Goal: Task Accomplishment & Management: Use online tool/utility

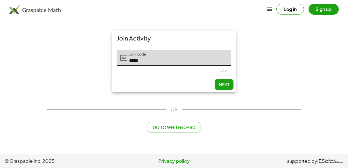
type input "*****"
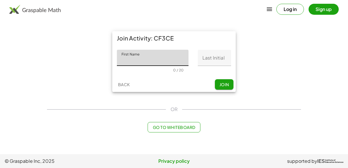
click at [178, 72] on div "0 / 20" at bounding box center [178, 70] width 10 height 4
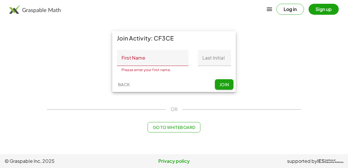
click at [131, 59] on input "First Name" at bounding box center [153, 58] width 72 height 16
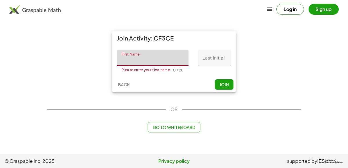
type input "*****"
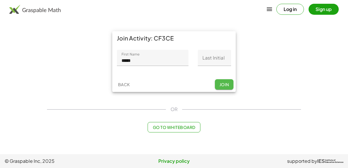
click at [223, 83] on span "Join" at bounding box center [224, 84] width 10 height 5
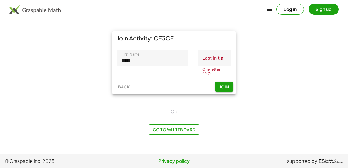
click at [216, 64] on input "Last Initial" at bounding box center [214, 58] width 33 height 16
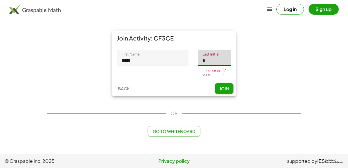
type input "*"
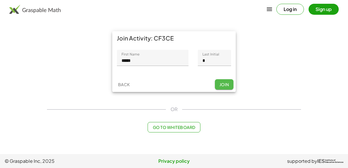
click at [217, 84] on button "Join" at bounding box center [224, 84] width 19 height 10
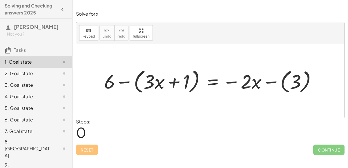
click at [244, 86] on div at bounding box center [212, 81] width 222 height 29
click at [208, 83] on div at bounding box center [212, 81] width 222 height 29
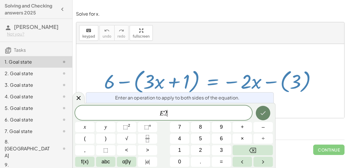
click at [263, 116] on icon "Done" at bounding box center [262, 113] width 7 height 7
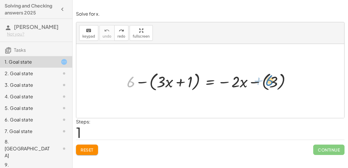
drag, startPoint x: 128, startPoint y: 82, endPoint x: 266, endPoint y: 81, distance: 138.4
click at [266, 81] on div at bounding box center [211, 81] width 175 height 23
drag, startPoint x: 131, startPoint y: 82, endPoint x: 268, endPoint y: 81, distance: 137.9
click at [268, 81] on div at bounding box center [204, 81] width 160 height 23
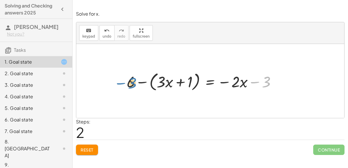
drag, startPoint x: 268, startPoint y: 81, endPoint x: 134, endPoint y: 83, distance: 133.8
click at [134, 83] on div at bounding box center [204, 81] width 160 height 23
click at [242, 85] on div at bounding box center [204, 81] width 160 height 23
drag, startPoint x: 240, startPoint y: 83, endPoint x: 160, endPoint y: 82, distance: 80.8
click at [160, 82] on div at bounding box center [204, 81] width 160 height 23
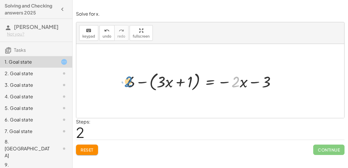
drag, startPoint x: 236, startPoint y: 81, endPoint x: 129, endPoint y: 81, distance: 107.2
click at [129, 81] on div at bounding box center [204, 81] width 160 height 23
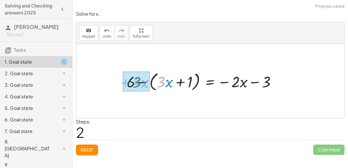
drag, startPoint x: 164, startPoint y: 81, endPoint x: 138, endPoint y: 81, distance: 25.5
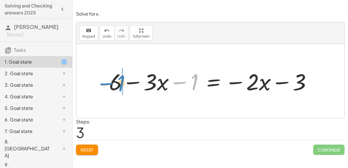
drag, startPoint x: 196, startPoint y: 83, endPoint x: 122, endPoint y: 84, distance: 73.6
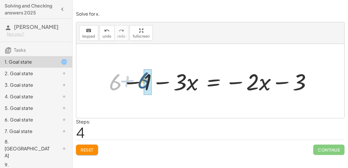
drag, startPoint x: 109, startPoint y: 87, endPoint x: 142, endPoint y: 85, distance: 33.4
click at [142, 85] on div at bounding box center [212, 81] width 213 height 30
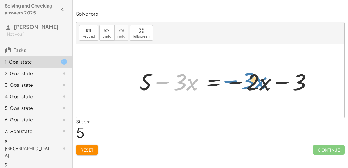
drag, startPoint x: 168, startPoint y: 79, endPoint x: 241, endPoint y: 78, distance: 72.4
click at [241, 78] on div at bounding box center [227, 81] width 182 height 30
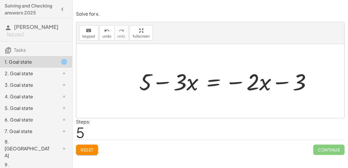
click at [254, 82] on div at bounding box center [227, 81] width 182 height 30
drag, startPoint x: 298, startPoint y: 75, endPoint x: 157, endPoint y: 70, distance: 141.4
click at [157, 70] on div at bounding box center [227, 81] width 182 height 30
drag, startPoint x: 301, startPoint y: 81, endPoint x: 161, endPoint y: 79, distance: 139.6
click at [161, 79] on div at bounding box center [227, 81] width 182 height 30
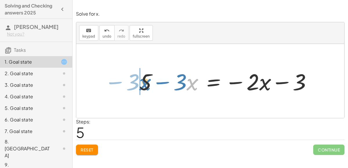
drag, startPoint x: 188, startPoint y: 83, endPoint x: 141, endPoint y: 83, distance: 47.2
click at [141, 83] on div at bounding box center [227, 81] width 182 height 30
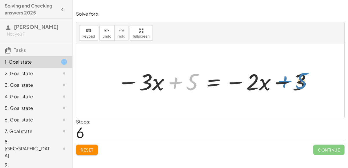
drag, startPoint x: 194, startPoint y: 80, endPoint x: 303, endPoint y: 79, distance: 108.9
click at [303, 79] on div at bounding box center [214, 81] width 200 height 30
drag, startPoint x: 258, startPoint y: 83, endPoint x: 304, endPoint y: 80, distance: 46.2
click at [304, 80] on div at bounding box center [214, 81] width 200 height 30
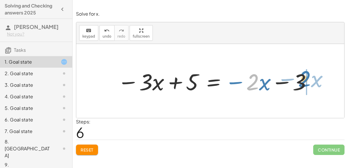
drag, startPoint x: 250, startPoint y: 86, endPoint x: 302, endPoint y: 82, distance: 52.0
click at [302, 82] on div at bounding box center [214, 81] width 200 height 30
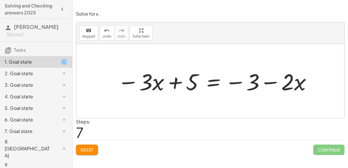
click at [210, 82] on div at bounding box center [214, 81] width 200 height 30
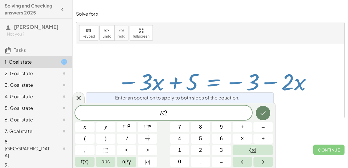
click at [262, 108] on button "Done" at bounding box center [262, 113] width 14 height 14
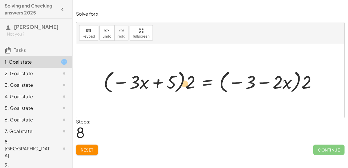
drag, startPoint x: 193, startPoint y: 81, endPoint x: 188, endPoint y: 82, distance: 5.1
click at [188, 82] on div at bounding box center [211, 81] width 223 height 27
click at [202, 83] on div at bounding box center [211, 81] width 223 height 27
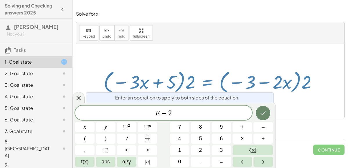
click at [260, 112] on icon "Done" at bounding box center [262, 113] width 7 height 7
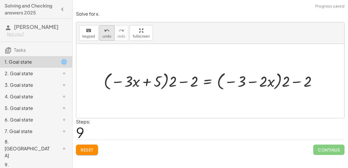
click at [104, 37] on span "undo" at bounding box center [107, 36] width 9 height 4
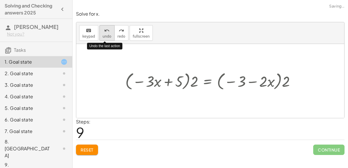
click at [104, 37] on span "undo" at bounding box center [107, 36] width 9 height 4
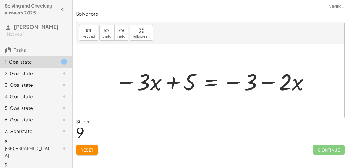
click at [212, 79] on div at bounding box center [212, 81] width 200 height 30
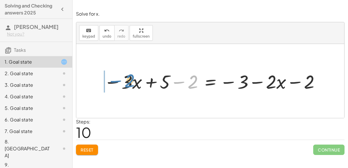
drag, startPoint x: 189, startPoint y: 80, endPoint x: 127, endPoint y: 79, distance: 62.9
click at [127, 79] on div at bounding box center [212, 81] width 223 height 25
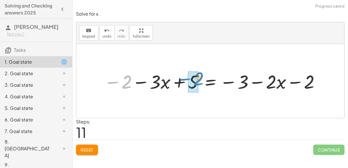
drag, startPoint x: 122, startPoint y: 84, endPoint x: 193, endPoint y: 80, distance: 71.0
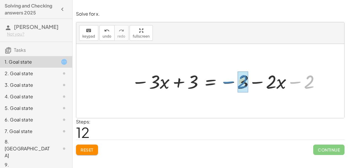
drag, startPoint x: 316, startPoint y: 79, endPoint x: 249, endPoint y: 79, distance: 66.6
click at [249, 79] on div at bounding box center [225, 81] width 195 height 25
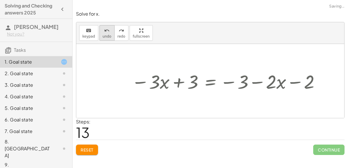
click at [103, 37] on span "undo" at bounding box center [107, 36] width 9 height 4
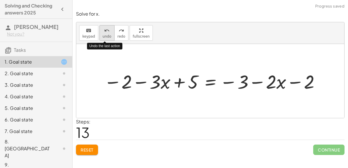
click at [103, 37] on span "undo" at bounding box center [107, 36] width 9 height 4
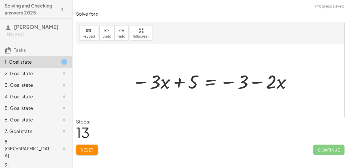
click at [211, 78] on div at bounding box center [212, 81] width 167 height 25
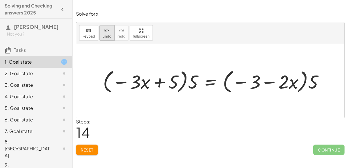
click at [103, 36] on span "undo" at bounding box center [107, 36] width 9 height 4
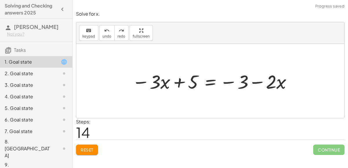
click at [210, 79] on div at bounding box center [212, 81] width 167 height 25
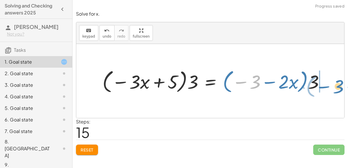
drag, startPoint x: 254, startPoint y: 86, endPoint x: 330, endPoint y: 89, distance: 76.5
click at [330, 89] on div at bounding box center [215, 81] width 232 height 28
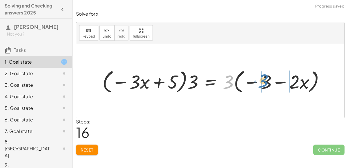
drag, startPoint x: 226, startPoint y: 85, endPoint x: 261, endPoint y: 84, distance: 35.4
click at [261, 84] on div at bounding box center [215, 81] width 232 height 28
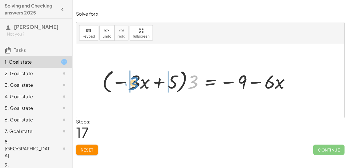
drag, startPoint x: 190, startPoint y: 83, endPoint x: 130, endPoint y: 84, distance: 59.4
click at [130, 84] on div at bounding box center [198, 81] width 198 height 28
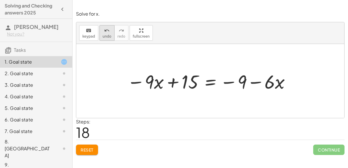
click at [108, 34] on span "undo" at bounding box center [107, 36] width 9 height 4
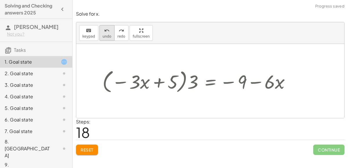
click at [108, 34] on span "undo" at bounding box center [107, 36] width 9 height 4
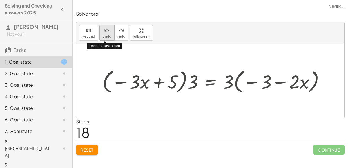
click at [108, 34] on span "undo" at bounding box center [107, 36] width 9 height 4
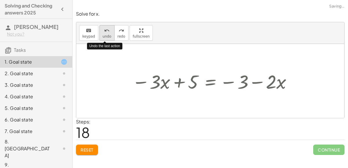
click at [108, 34] on span "undo" at bounding box center [107, 36] width 9 height 4
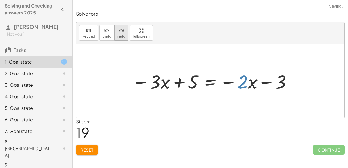
click at [120, 33] on icon "redo" at bounding box center [121, 30] width 6 height 7
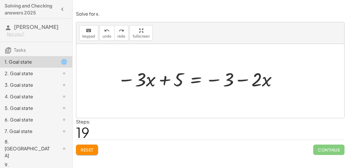
click at [195, 81] on div at bounding box center [197, 78] width 167 height 25
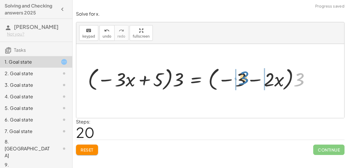
drag, startPoint x: 299, startPoint y: 81, endPoint x: 242, endPoint y: 78, distance: 56.8
click at [242, 78] on div at bounding box center [201, 79] width 232 height 28
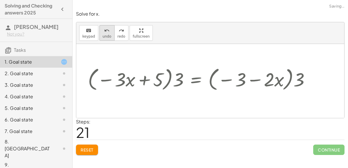
click at [106, 34] on span "undo" at bounding box center [107, 36] width 9 height 4
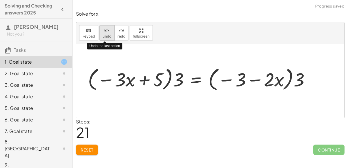
click at [106, 34] on span "undo" at bounding box center [107, 36] width 9 height 4
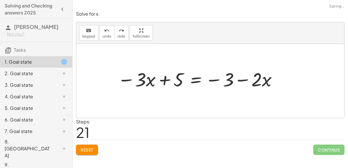
click at [189, 79] on div at bounding box center [197, 78] width 167 height 25
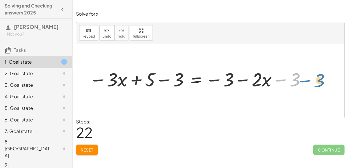
drag, startPoint x: 295, startPoint y: 78, endPoint x: 320, endPoint y: 79, distance: 24.3
click at [194, 83] on div at bounding box center [198, 78] width 224 height 25
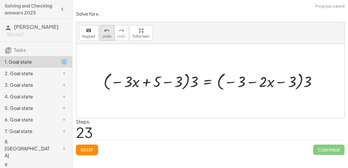
click at [107, 39] on button "undo undo" at bounding box center [106, 33] width 15 height 16
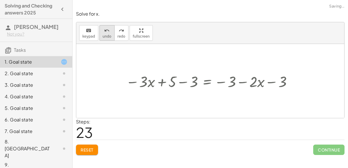
click at [107, 39] on button "undo undo" at bounding box center [106, 33] width 15 height 16
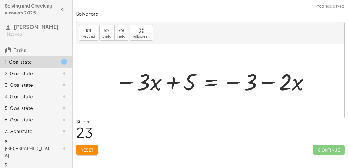
click at [92, 150] on span "Reset" at bounding box center [87, 149] width 13 height 5
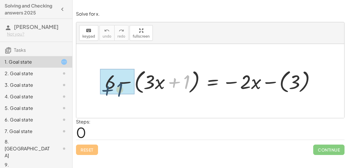
drag, startPoint x: 185, startPoint y: 85, endPoint x: 115, endPoint y: 91, distance: 70.0
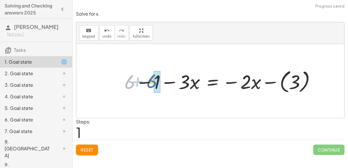
drag, startPoint x: 127, startPoint y: 82, endPoint x: 153, endPoint y: 82, distance: 25.5
click at [153, 82] on div at bounding box center [221, 81] width 201 height 28
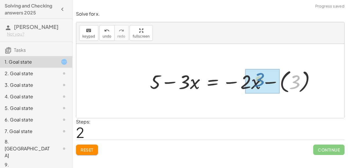
drag, startPoint x: 294, startPoint y: 82, endPoint x: 256, endPoint y: 80, distance: 38.0
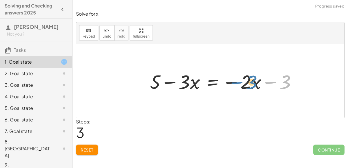
drag, startPoint x: 288, startPoint y: 80, endPoint x: 255, endPoint y: 79, distance: 33.0
click at [255, 79] on div at bounding box center [225, 80] width 156 height 25
drag, startPoint x: 251, startPoint y: 82, endPoint x: 289, endPoint y: 81, distance: 38.2
click at [289, 81] on div at bounding box center [225, 80] width 156 height 25
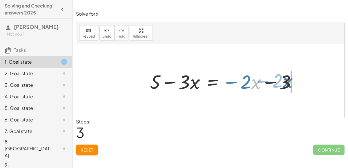
drag, startPoint x: 257, startPoint y: 83, endPoint x: 288, endPoint y: 81, distance: 31.3
click at [288, 81] on div at bounding box center [225, 80] width 156 height 25
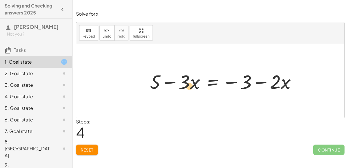
drag, startPoint x: 284, startPoint y: 90, endPoint x: 188, endPoint y: 94, distance: 96.5
click at [188, 94] on div "+ 6 − ( + · 3 · x + 1 ) = − · 2 · x − ( 3 ) + 6 − 1 − · 3 · x = − · 2 · x − ( 3…" at bounding box center [223, 81] width 164 height 28
drag, startPoint x: 189, startPoint y: 83, endPoint x: 293, endPoint y: 85, distance: 104.0
click at [293, 85] on div at bounding box center [225, 80] width 156 height 25
drag, startPoint x: 245, startPoint y: 87, endPoint x: 162, endPoint y: 81, distance: 82.5
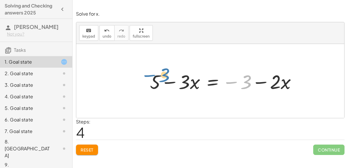
click at [162, 81] on div at bounding box center [225, 80] width 156 height 25
click at [211, 82] on div at bounding box center [225, 80] width 156 height 25
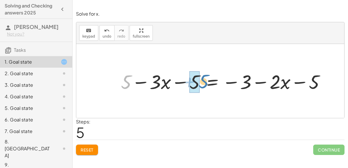
drag, startPoint x: 125, startPoint y: 81, endPoint x: 199, endPoint y: 79, distance: 73.9
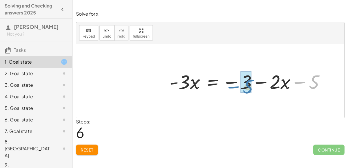
drag, startPoint x: 310, startPoint y: 81, endPoint x: 245, endPoint y: 86, distance: 65.6
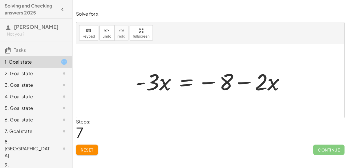
click at [184, 82] on div at bounding box center [212, 81] width 160 height 30
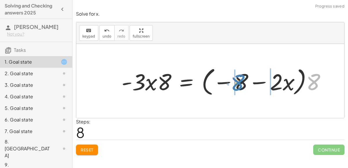
drag, startPoint x: 315, startPoint y: 76, endPoint x: 239, endPoint y: 76, distance: 75.9
click at [239, 76] on div at bounding box center [225, 81] width 214 height 33
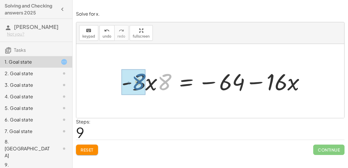
drag, startPoint x: 164, startPoint y: 83, endPoint x: 138, endPoint y: 83, distance: 26.4
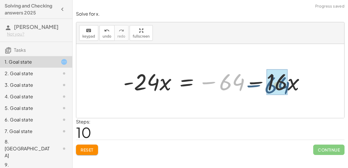
drag, startPoint x: 242, startPoint y: 83, endPoint x: 294, endPoint y: 85, distance: 52.8
click at [294, 85] on div at bounding box center [216, 81] width 192 height 30
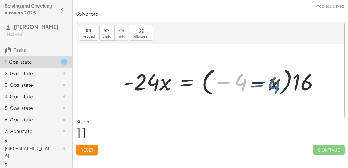
drag, startPoint x: 240, startPoint y: 84, endPoint x: 274, endPoint y: 85, distance: 33.3
click at [274, 85] on div at bounding box center [223, 81] width 206 height 32
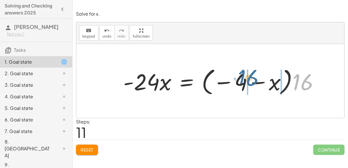
drag, startPoint x: 293, startPoint y: 82, endPoint x: 235, endPoint y: 78, distance: 57.8
click at [235, 78] on div at bounding box center [223, 81] width 206 height 32
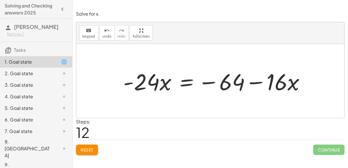
click at [185, 87] on div at bounding box center [216, 81] width 192 height 30
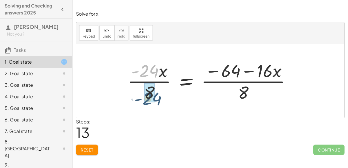
drag, startPoint x: 147, startPoint y: 71, endPoint x: 147, endPoint y: 97, distance: 26.4
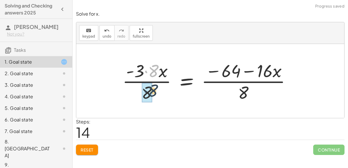
drag, startPoint x: 149, startPoint y: 71, endPoint x: 145, endPoint y: 90, distance: 19.3
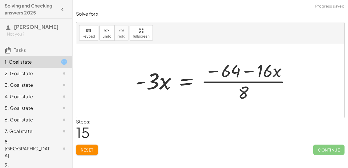
click at [259, 69] on div at bounding box center [215, 81] width 166 height 45
drag, startPoint x: 237, startPoint y: 71, endPoint x: 248, endPoint y: 91, distance: 23.3
click at [248, 91] on div at bounding box center [215, 81] width 166 height 45
drag, startPoint x: 232, startPoint y: 66, endPoint x: 248, endPoint y: 94, distance: 31.7
click at [248, 94] on div at bounding box center [215, 81] width 166 height 45
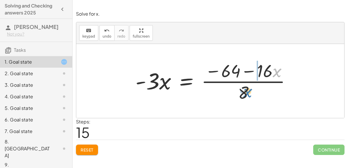
drag, startPoint x: 272, startPoint y: 71, endPoint x: 241, endPoint y: 92, distance: 37.8
click at [241, 92] on div at bounding box center [215, 81] width 166 height 45
drag, startPoint x: 270, startPoint y: 66, endPoint x: 236, endPoint y: 88, distance: 40.2
click at [236, 88] on div at bounding box center [215, 81] width 166 height 45
drag, startPoint x: 259, startPoint y: 72, endPoint x: 279, endPoint y: 70, distance: 20.1
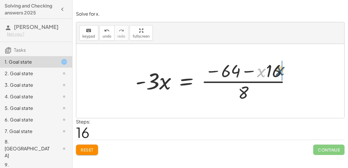
click at [279, 70] on div at bounding box center [215, 81] width 166 height 45
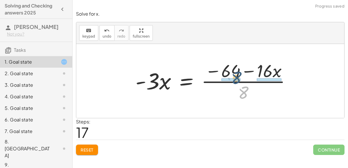
drag, startPoint x: 242, startPoint y: 92, endPoint x: 233, endPoint y: 73, distance: 21.8
click at [233, 73] on div at bounding box center [215, 81] width 166 height 45
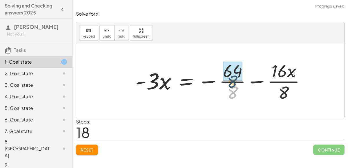
drag, startPoint x: 232, startPoint y: 90, endPoint x: 232, endPoint y: 77, distance: 13.6
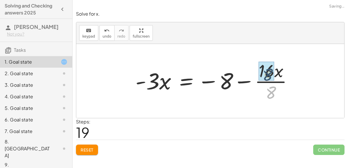
drag, startPoint x: 267, startPoint y: 93, endPoint x: 265, endPoint y: 83, distance: 10.9
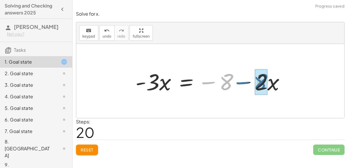
drag, startPoint x: 225, startPoint y: 84, endPoint x: 261, endPoint y: 83, distance: 35.6
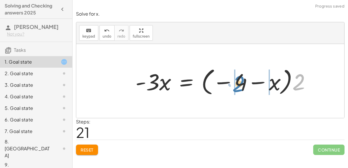
drag, startPoint x: 294, startPoint y: 84, endPoint x: 233, endPoint y: 86, distance: 60.6
click at [233, 86] on div at bounding box center [224, 81] width 185 height 32
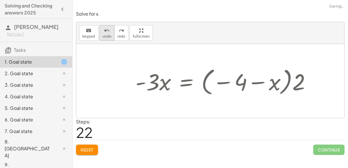
click at [104, 33] on icon "undo" at bounding box center [107, 30] width 6 height 7
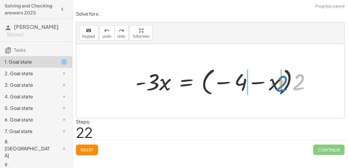
drag, startPoint x: 296, startPoint y: 74, endPoint x: 274, endPoint y: 74, distance: 21.7
click at [274, 74] on div at bounding box center [224, 81] width 185 height 32
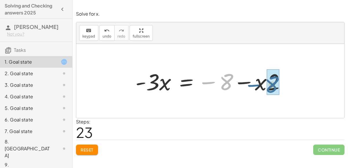
drag, startPoint x: 228, startPoint y: 79, endPoint x: 275, endPoint y: 81, distance: 47.2
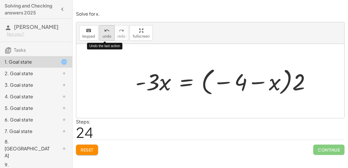
click at [104, 32] on icon "undo" at bounding box center [107, 30] width 6 height 7
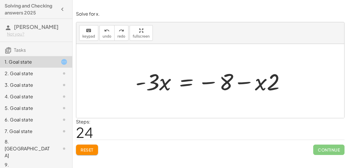
click at [183, 80] on div at bounding box center [212, 81] width 160 height 30
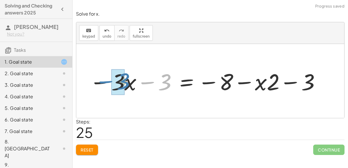
drag, startPoint x: 137, startPoint y: 84, endPoint x: 123, endPoint y: 82, distance: 14.6
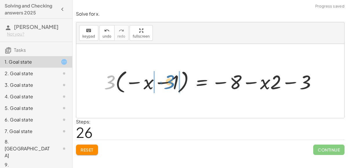
drag, startPoint x: 112, startPoint y: 81, endPoint x: 176, endPoint y: 81, distance: 63.1
click at [176, 81] on div at bounding box center [212, 81] width 222 height 28
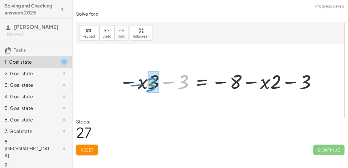
drag, startPoint x: 182, startPoint y: 83, endPoint x: 150, endPoint y: 85, distance: 31.6
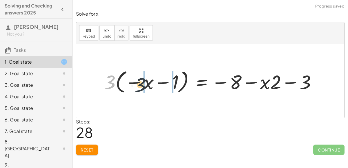
drag, startPoint x: 108, startPoint y: 84, endPoint x: 147, endPoint y: 86, distance: 39.1
click at [147, 86] on div at bounding box center [212, 81] width 222 height 28
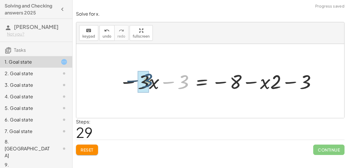
drag, startPoint x: 179, startPoint y: 83, endPoint x: 140, endPoint y: 82, distance: 38.8
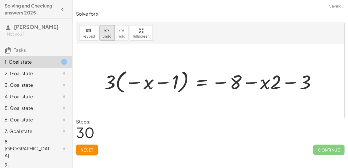
click at [104, 34] on span "undo" at bounding box center [107, 36] width 9 height 4
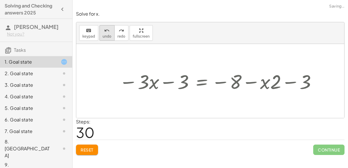
click at [104, 34] on span "undo" at bounding box center [107, 36] width 9 height 4
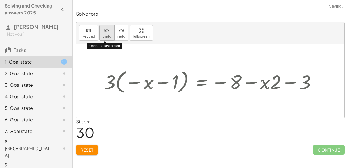
click at [104, 34] on span "undo" at bounding box center [107, 36] width 9 height 4
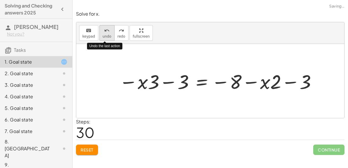
click at [104, 34] on span "undo" at bounding box center [107, 36] width 9 height 4
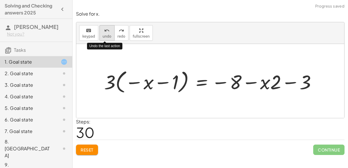
click at [105, 33] on button "undo undo" at bounding box center [106, 33] width 15 height 16
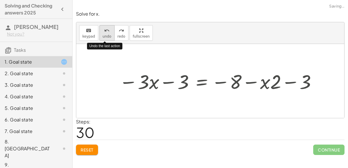
click at [105, 33] on button "undo undo" at bounding box center [106, 33] width 15 height 16
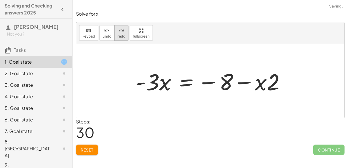
click at [119, 36] on span "redo" at bounding box center [121, 36] width 8 height 4
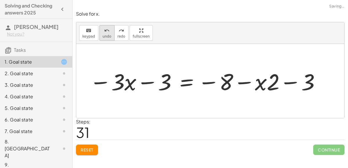
click at [103, 35] on span "undo" at bounding box center [107, 36] width 9 height 4
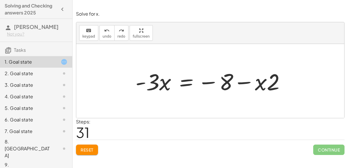
click at [186, 83] on div at bounding box center [212, 81] width 160 height 30
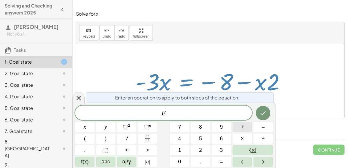
click at [244, 125] on button "+" at bounding box center [241, 127] width 19 height 10
click at [205, 151] on button "2" at bounding box center [200, 150] width 19 height 10
click at [85, 126] on span "x" at bounding box center [85, 127] width 2 height 8
click at [261, 109] on button "Done" at bounding box center [262, 113] width 14 height 14
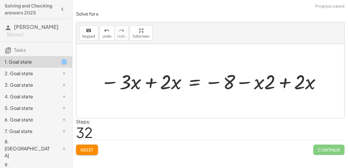
click at [290, 82] on div at bounding box center [211, 81] width 222 height 26
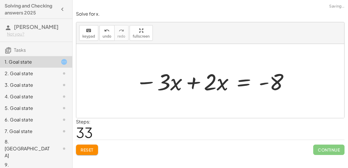
click at [193, 81] on div at bounding box center [212, 81] width 160 height 30
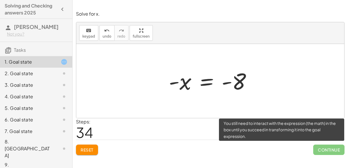
click at [327, 151] on span "Continue" at bounding box center [328, 150] width 31 height 10
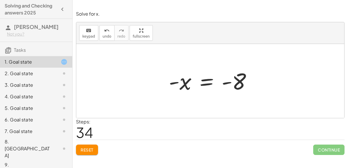
click at [182, 81] on div at bounding box center [212, 81] width 93 height 29
click at [209, 79] on div at bounding box center [212, 81] width 93 height 29
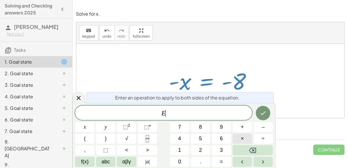
click at [248, 136] on button "×" at bounding box center [241, 139] width 19 height 10
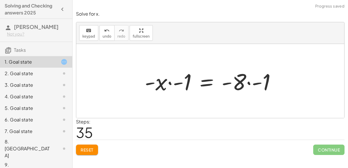
click at [248, 83] on div at bounding box center [212, 81] width 141 height 30
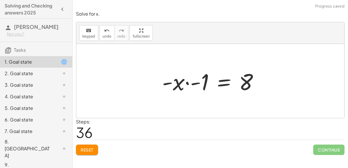
click at [187, 82] on div at bounding box center [212, 81] width 107 height 30
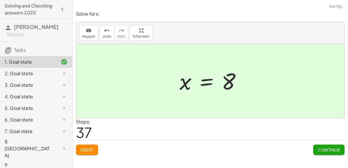
click at [330, 147] on span "Continue" at bounding box center [328, 149] width 22 height 5
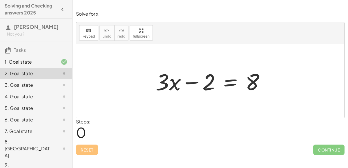
click at [226, 85] on div at bounding box center [212, 81] width 119 height 30
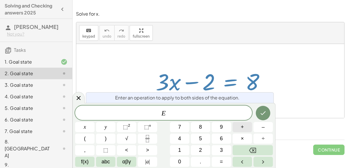
click at [235, 123] on button "+" at bounding box center [241, 127] width 19 height 10
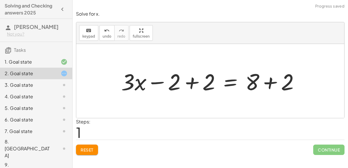
click at [189, 83] on div at bounding box center [212, 81] width 188 height 30
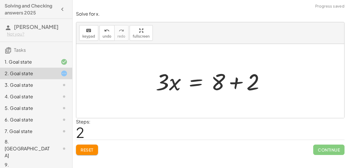
click at [238, 83] on div at bounding box center [212, 81] width 119 height 30
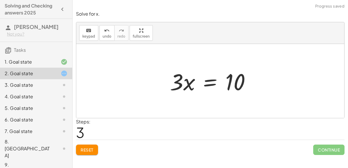
click at [210, 82] on div at bounding box center [212, 81] width 91 height 30
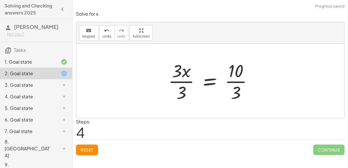
click at [185, 82] on div at bounding box center [212, 81] width 95 height 45
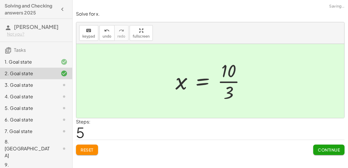
click at [227, 81] on div at bounding box center [212, 81] width 80 height 45
click at [321, 152] on span "Continue" at bounding box center [328, 149] width 22 height 5
